Goal: Check status: Check status

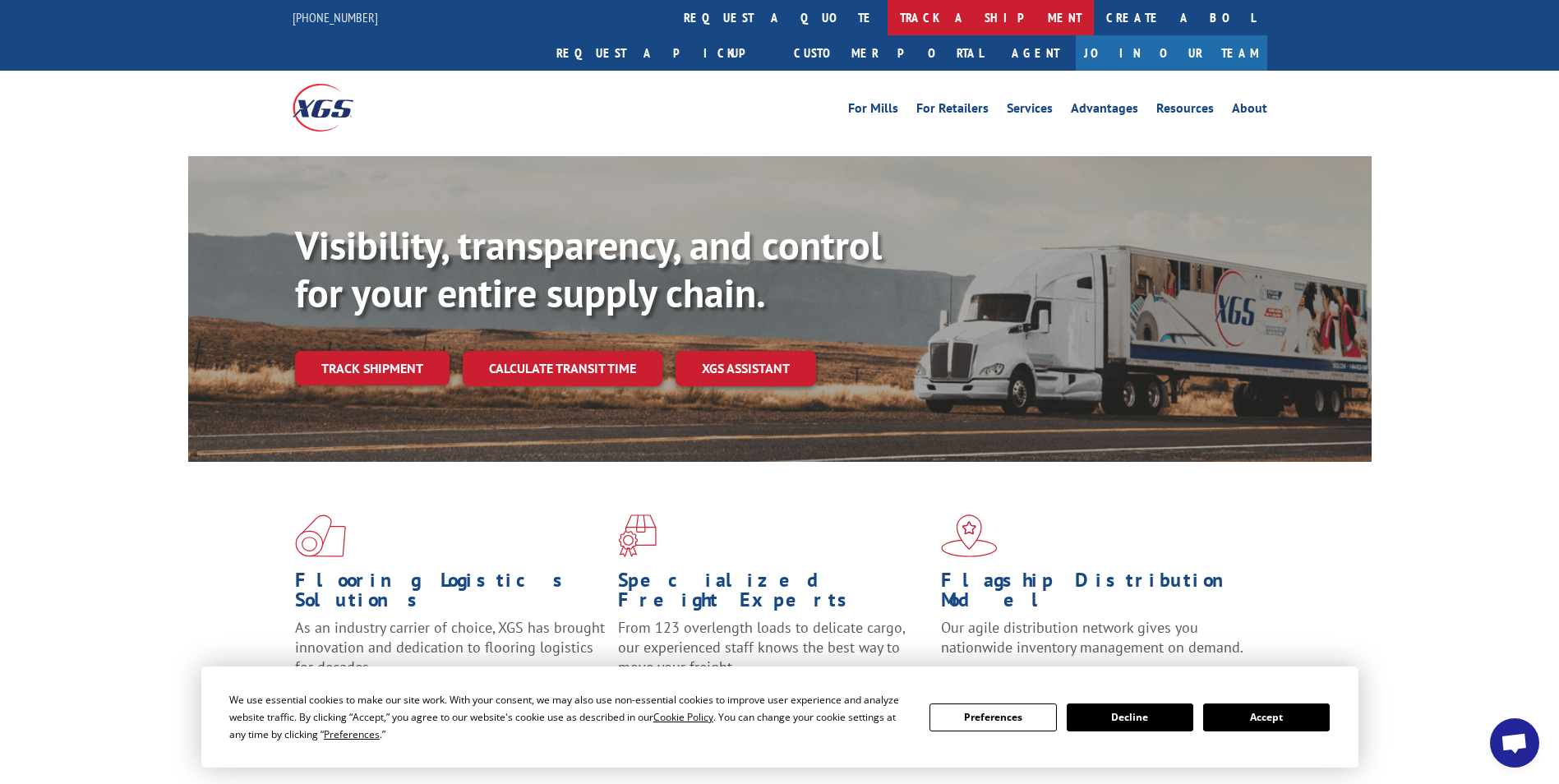
click at [887, 19] on link "track a shipment" at bounding box center [991, 17] width 207 height 35
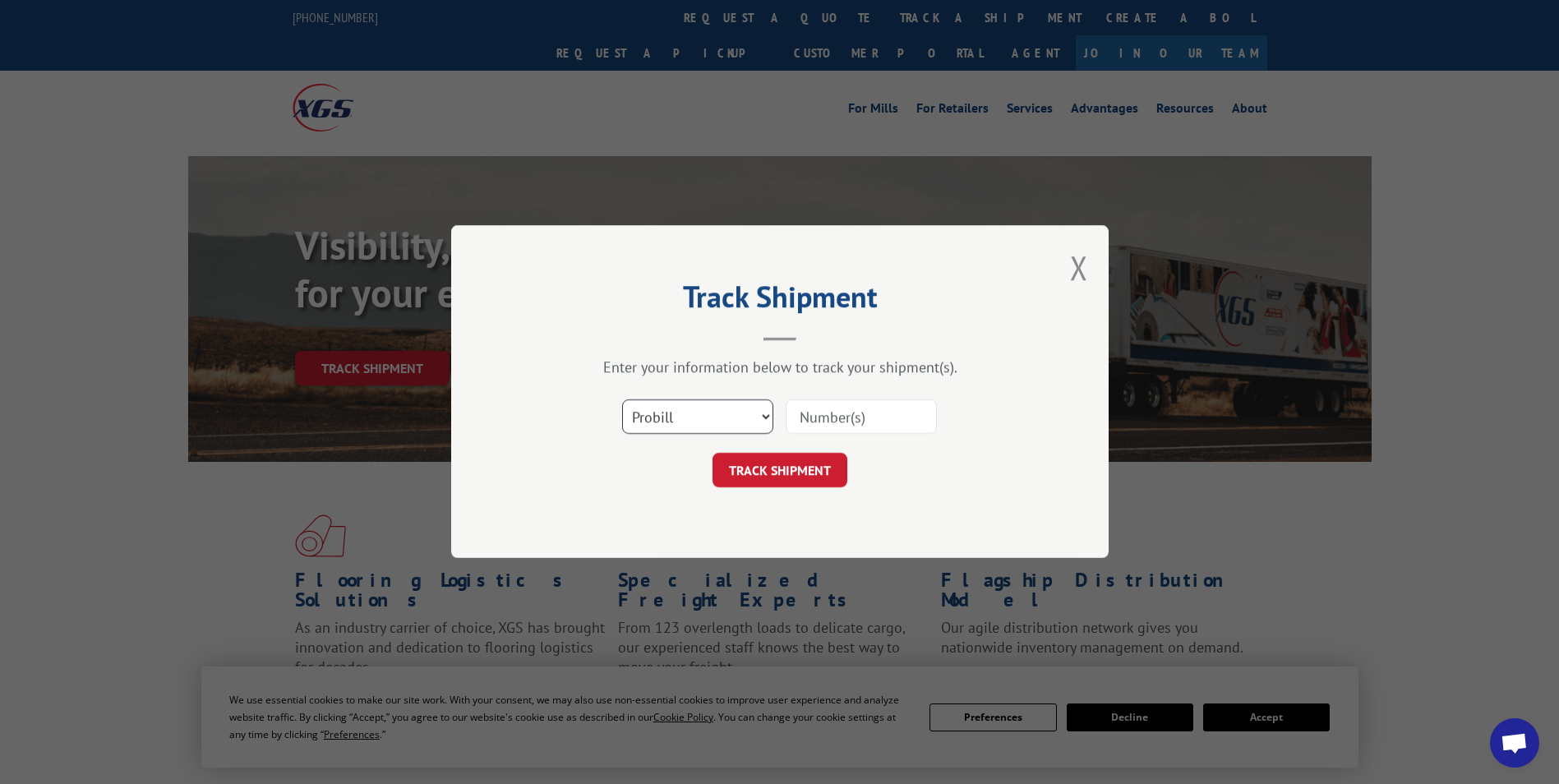
drag, startPoint x: 768, startPoint y: 417, endPoint x: 758, endPoint y: 417, distance: 10.0
click at [768, 419] on select "Select category... Probill BOL PO" at bounding box center [698, 417] width 152 height 34
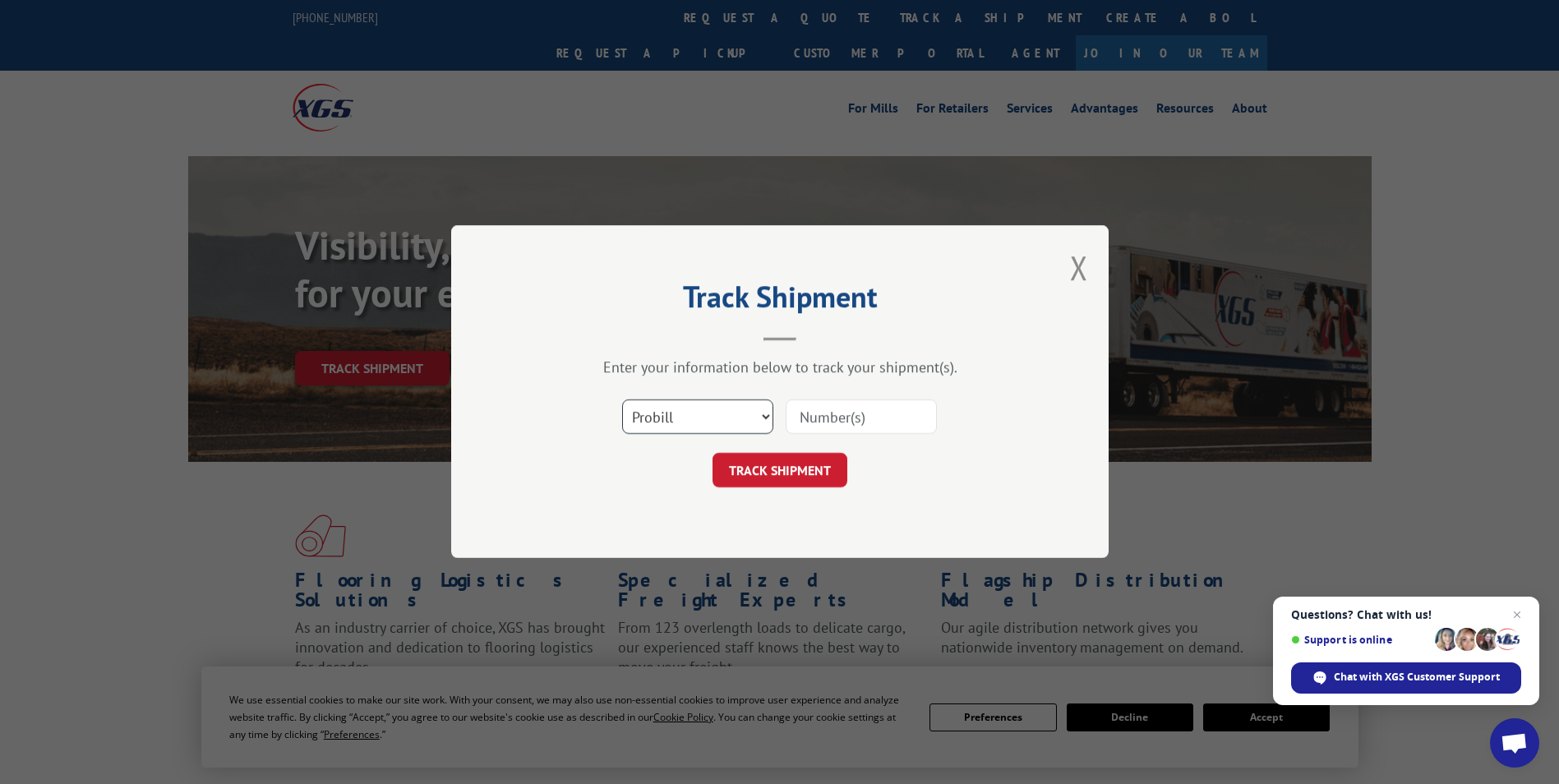
select select "bol"
click at [622, 400] on select "Select category... Probill BOL PO" at bounding box center [698, 417] width 152 height 34
click at [832, 427] on input at bounding box center [862, 417] width 152 height 34
type input "5126267"
click button "TRACK SHIPMENT" at bounding box center [780, 471] width 135 height 34
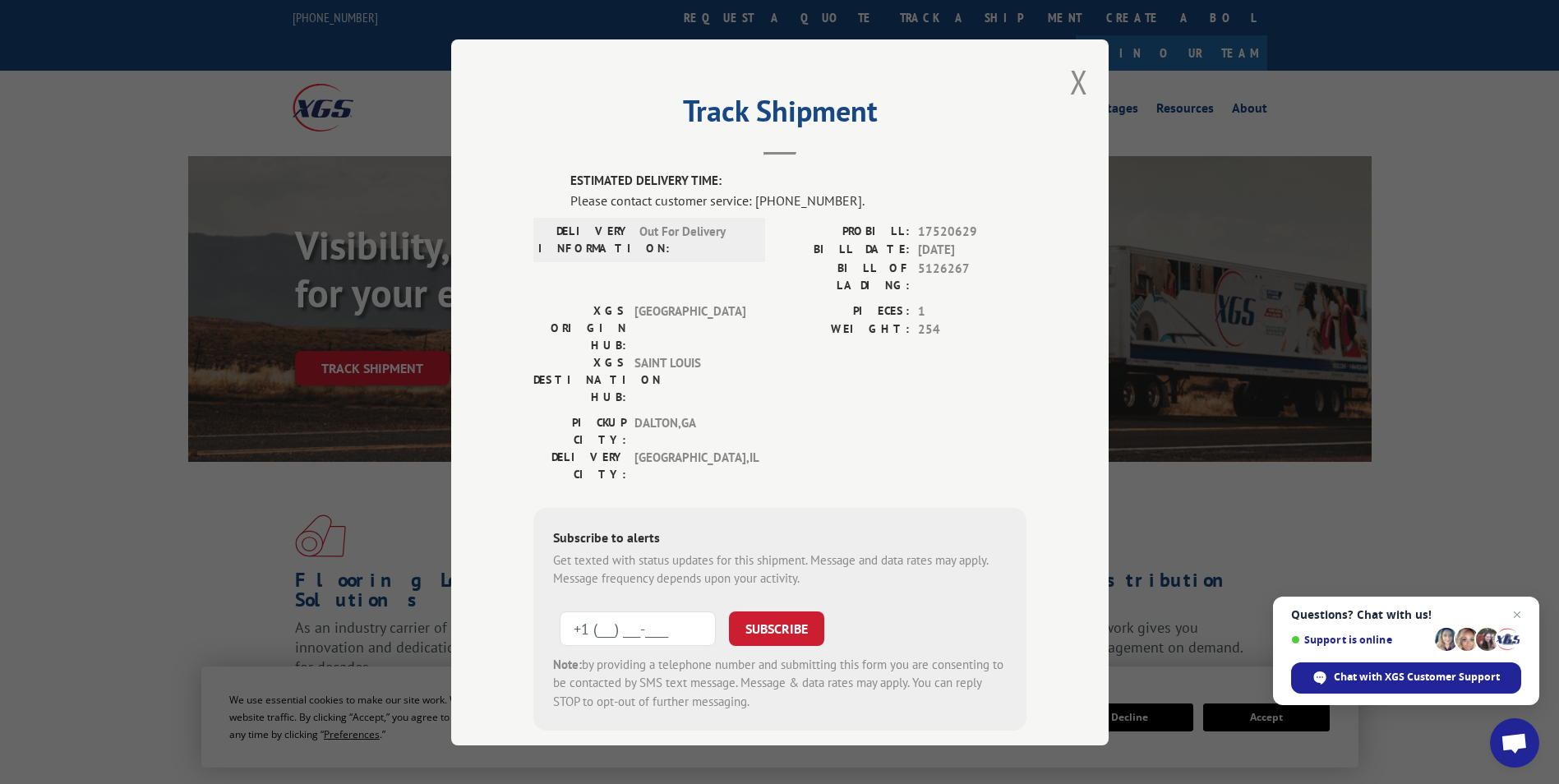
click at [617, 611] on input "+1 (___) ___-____" at bounding box center [637, 627] width 156 height 34
type input "[PHONE_NUMBER]"
click at [742, 611] on button "SUBSCRIBE" at bounding box center [777, 627] width 95 height 34
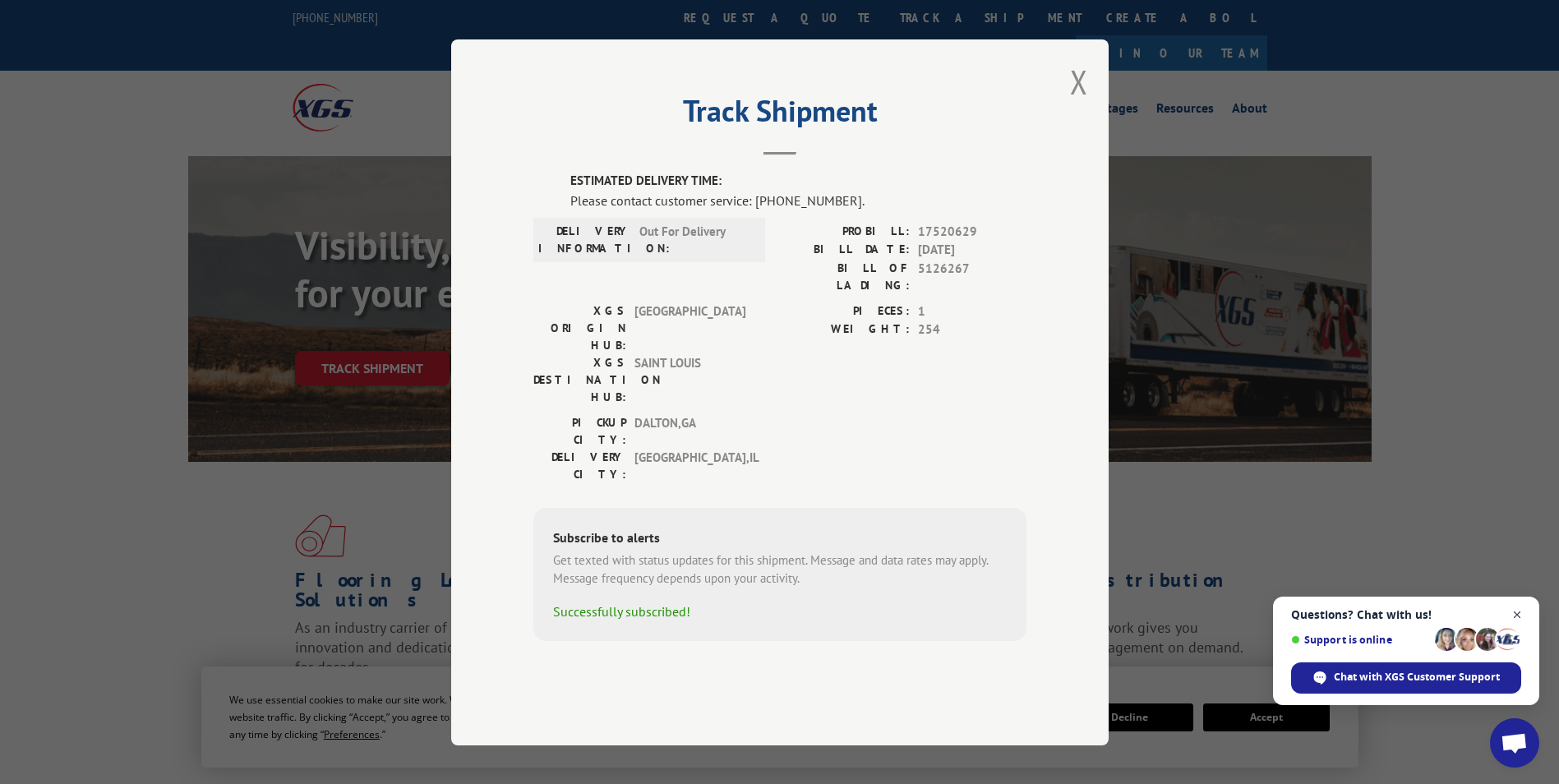
click at [1519, 612] on span "Close chat" at bounding box center [1517, 615] width 21 height 21
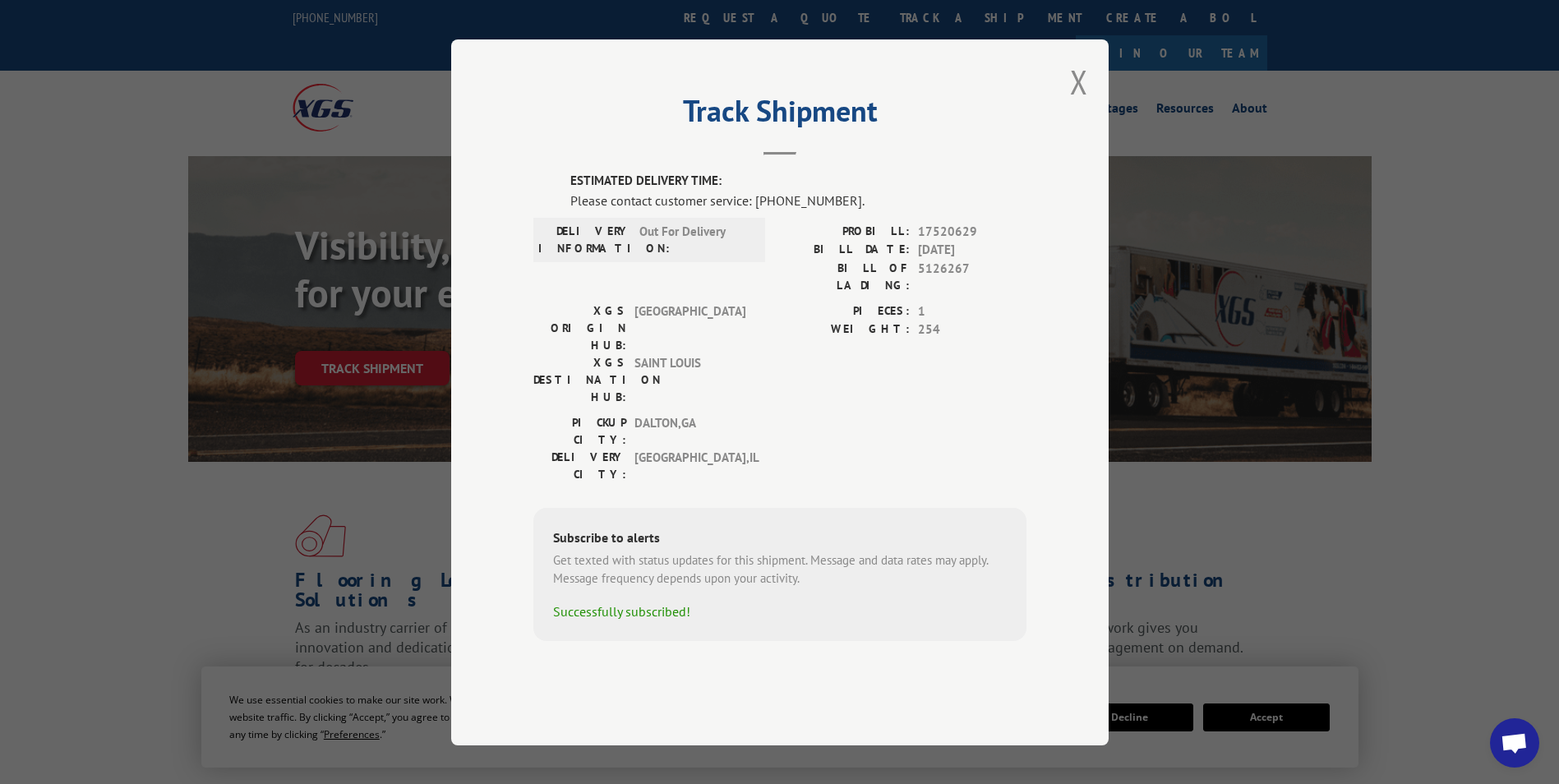
click at [1074, 103] on button "Close modal" at bounding box center [1079, 82] width 18 height 43
